Goal: Navigation & Orientation: Find specific page/section

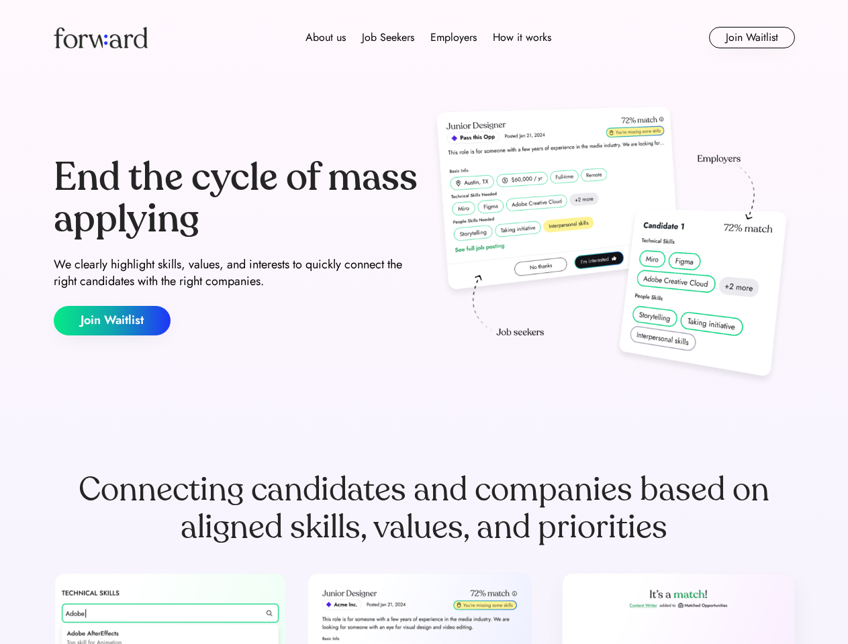
click at [423, 322] on div "End the cycle of mass applying We clearly highlight skills, values, and interes…" at bounding box center [424, 246] width 741 height 289
click at [424, 38] on div "About us Job Seekers Employers How it works" at bounding box center [428, 38] width 529 height 16
click at [101, 38] on img at bounding box center [101, 37] width 94 height 21
click at [428, 38] on div "About us Job Seekers Employers How it works" at bounding box center [428, 38] width 529 height 16
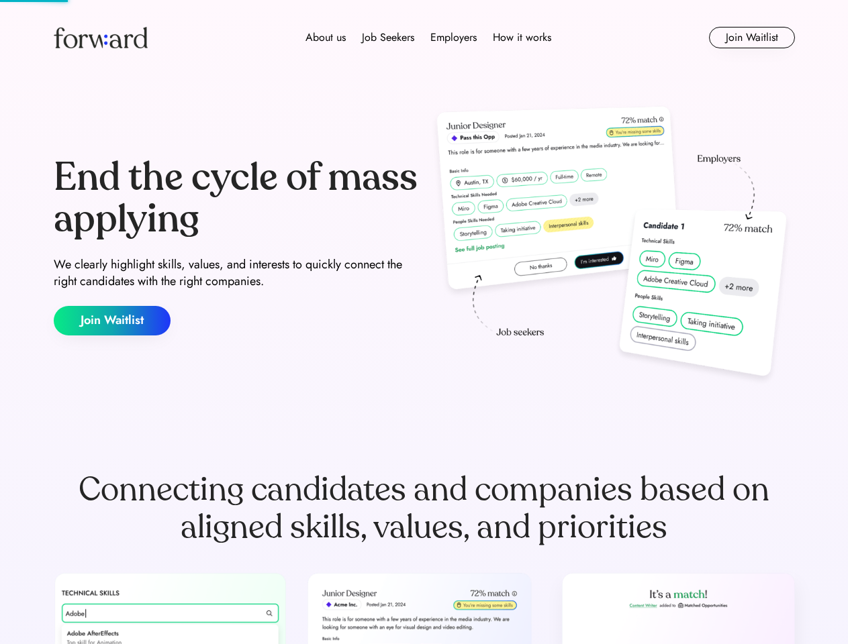
click at [326, 38] on div "About us" at bounding box center [325, 38] width 40 height 16
click at [388, 38] on div "Job Seekers" at bounding box center [388, 38] width 52 height 16
click at [453, 38] on div "Employers" at bounding box center [453, 38] width 46 height 16
click at [521, 38] on div "How it works" at bounding box center [522, 38] width 58 height 16
click at [751, 38] on button "Join Waitlist" at bounding box center [752, 37] width 86 height 21
